Goal: Task Accomplishment & Management: Manage account settings

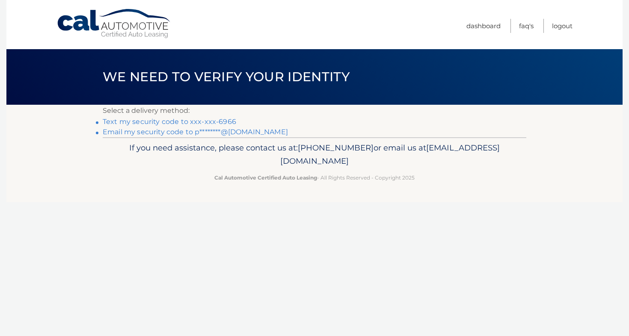
click at [153, 120] on link "Text my security code to xxx-xxx-6966" at bounding box center [169, 122] width 133 height 8
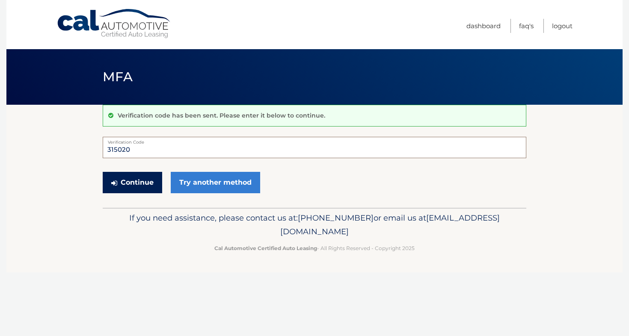
type input "315020"
click at [133, 184] on button "Continue" at bounding box center [132, 182] width 59 height 21
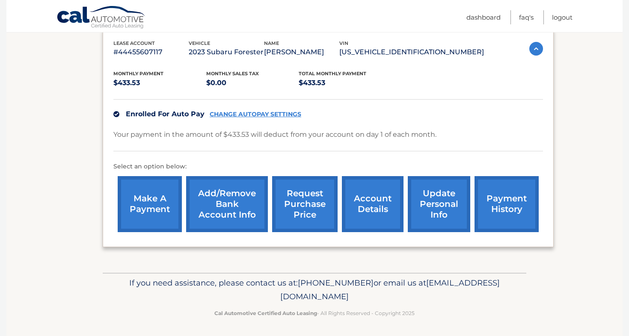
scroll to position [148, 0]
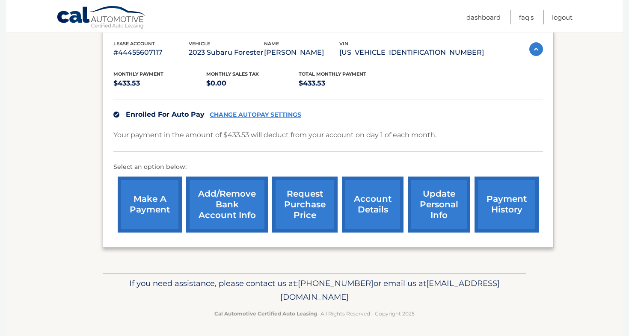
click at [369, 201] on link "account details" at bounding box center [373, 205] width 62 height 56
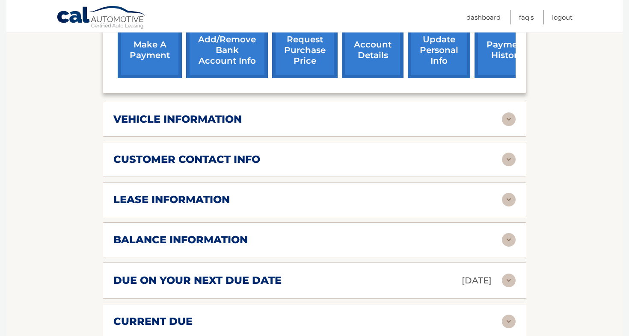
scroll to position [372, 0]
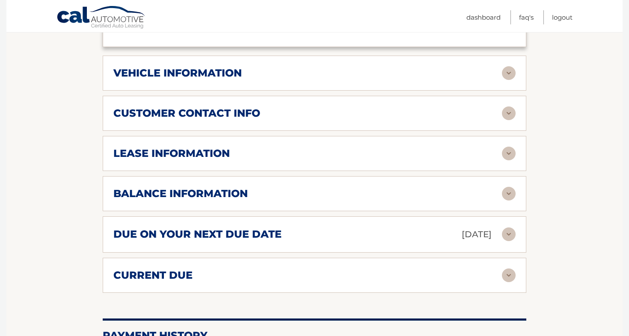
click at [190, 187] on h2 "balance information" at bounding box center [180, 193] width 134 height 13
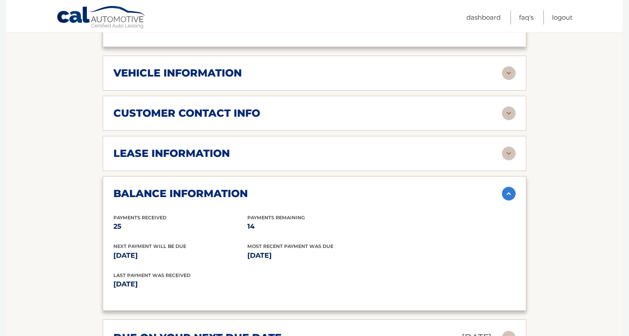
click at [168, 147] on h2 "lease information" at bounding box center [171, 153] width 116 height 13
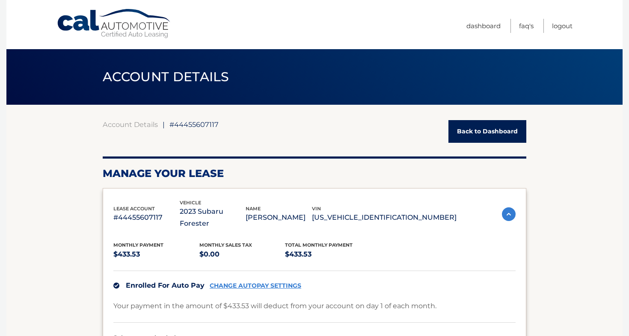
scroll to position [0, 0]
click at [559, 25] on link "Logout" at bounding box center [562, 26] width 21 height 14
